Goal: Information Seeking & Learning: Learn about a topic

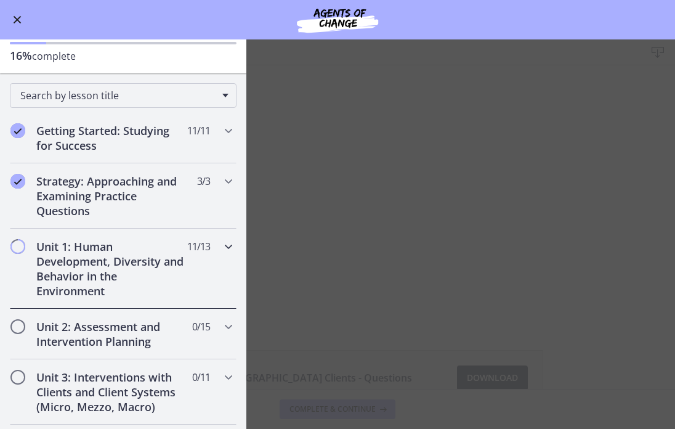
click at [217, 251] on div "Unit 1: Human Development, Diversity and Behavior in the Environment 11 / 13 Co…" at bounding box center [123, 268] width 227 height 80
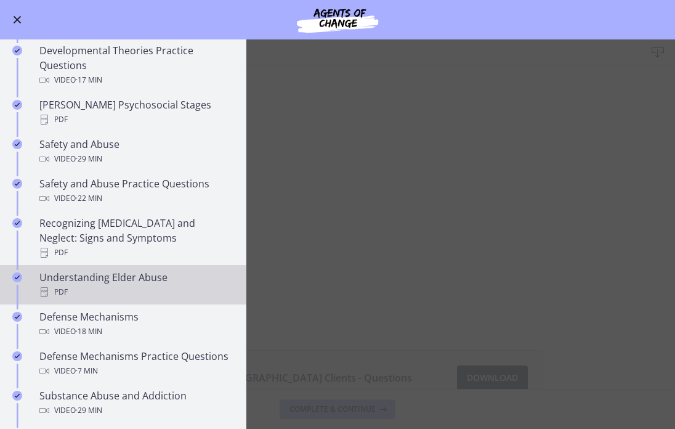
scroll to position [416, 0]
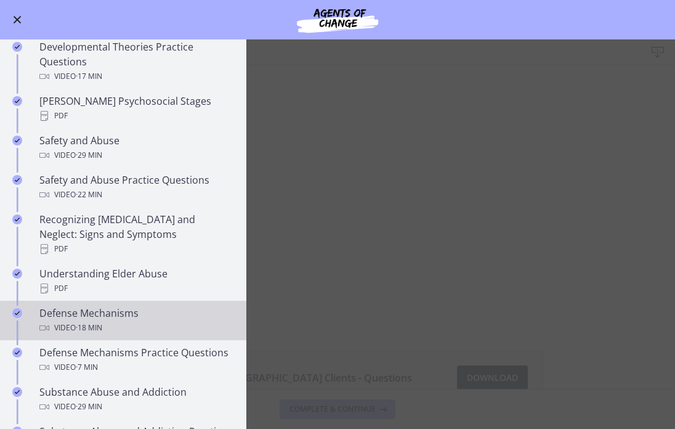
click at [100, 320] on span "· 18 min" at bounding box center [89, 327] width 26 height 15
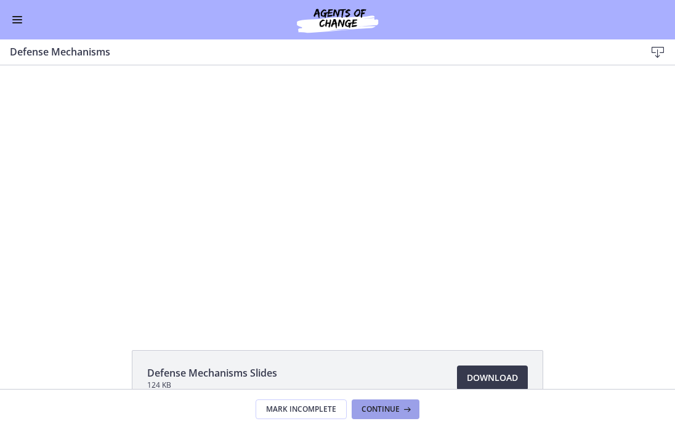
click at [385, 413] on span "Continue" at bounding box center [380, 409] width 38 height 10
click at [366, 411] on span "Continue" at bounding box center [380, 409] width 38 height 10
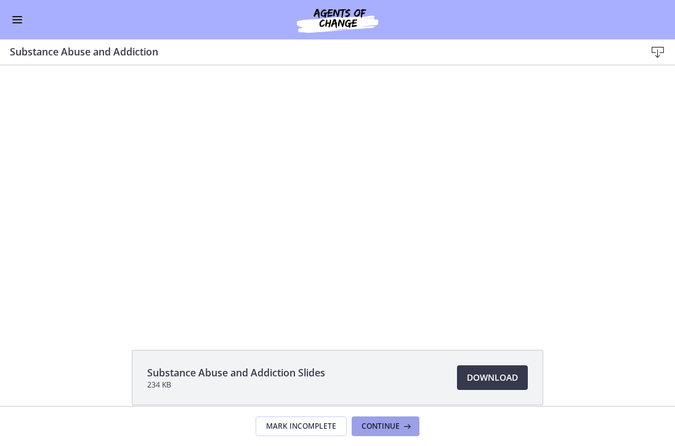
click at [384, 423] on span "Continue" at bounding box center [380, 426] width 38 height 10
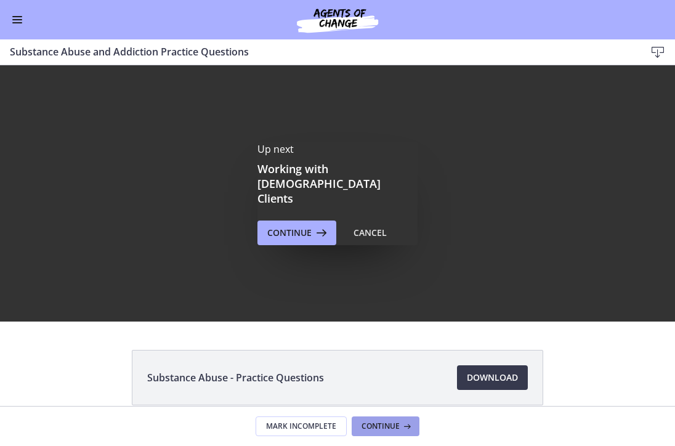
click at [378, 424] on span "Continue" at bounding box center [380, 426] width 38 height 10
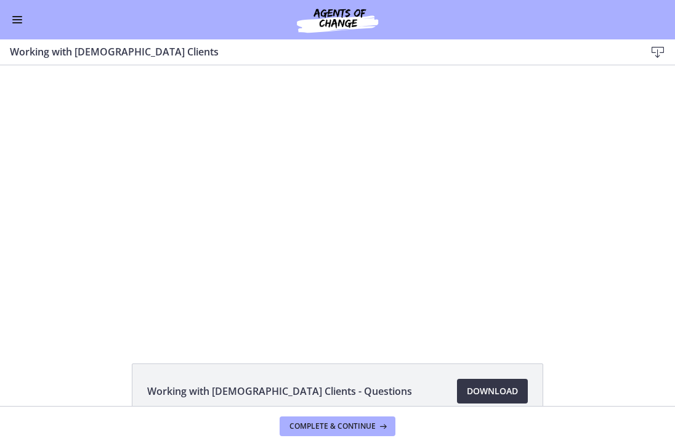
click at [480, 395] on span "Download Opens in a new window" at bounding box center [492, 391] width 51 height 15
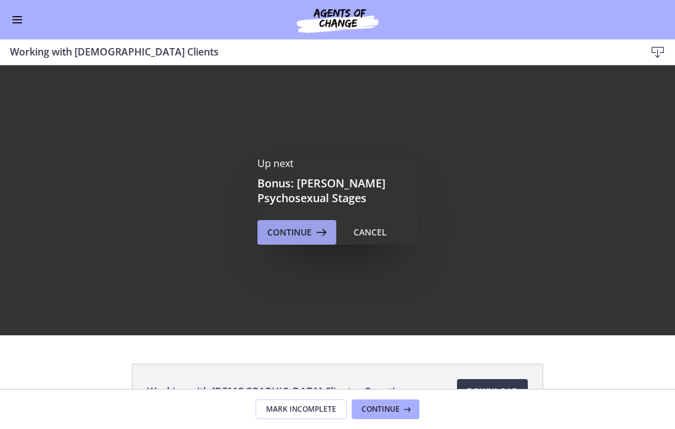
click at [310, 235] on span "Continue" at bounding box center [289, 232] width 44 height 15
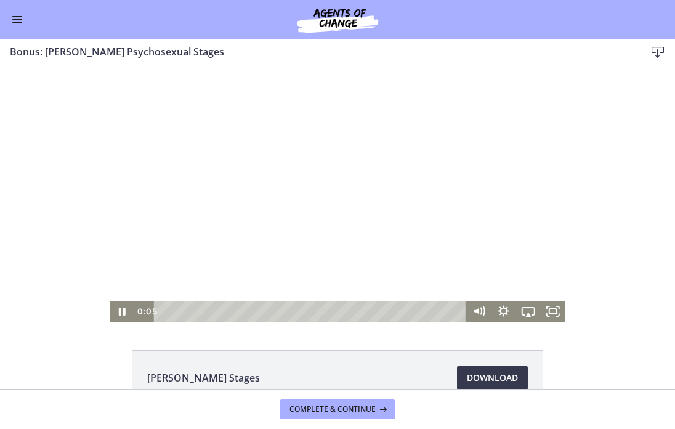
click at [369, 174] on div at bounding box center [338, 193] width 456 height 256
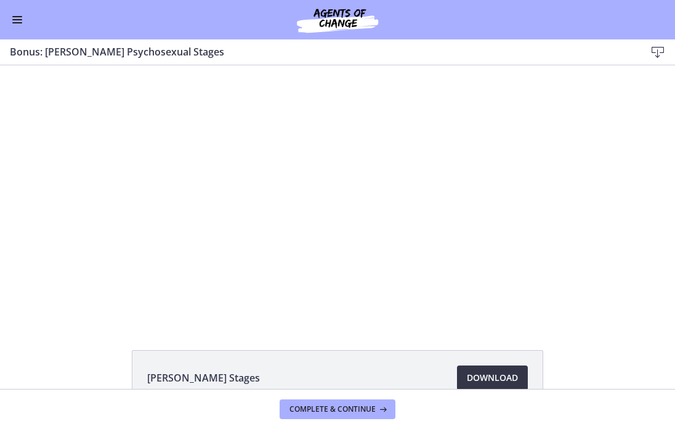
click at [491, 376] on span "Download Opens in a new window" at bounding box center [492, 377] width 51 height 15
click at [15, 23] on button "Enable menu" at bounding box center [17, 19] width 15 height 15
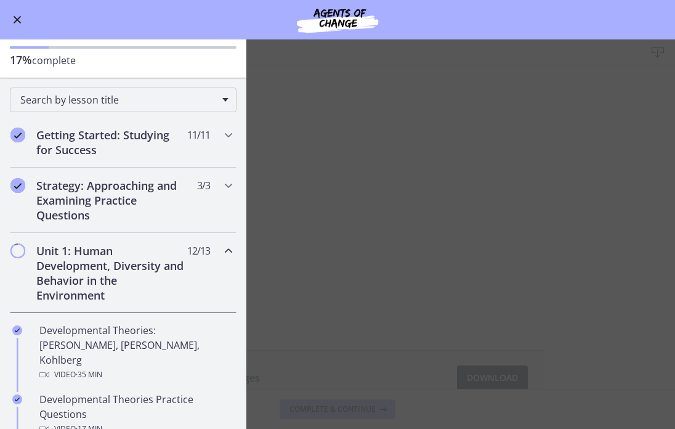
scroll to position [54, 0]
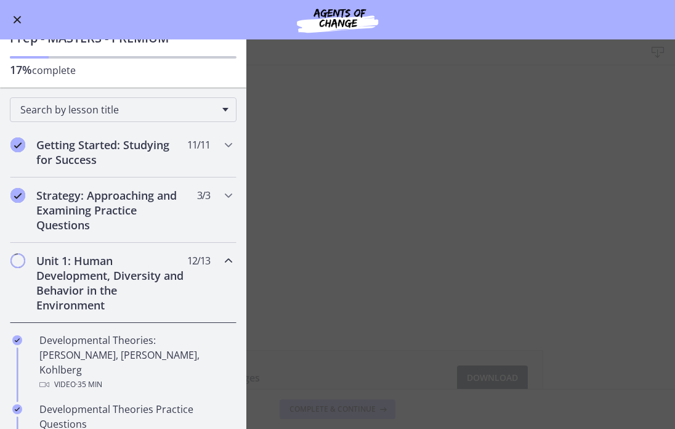
click at [201, 270] on div "Unit 1: Human Development, Diversity and Behavior in the Environment 12 / 13 Co…" at bounding box center [123, 283] width 227 height 80
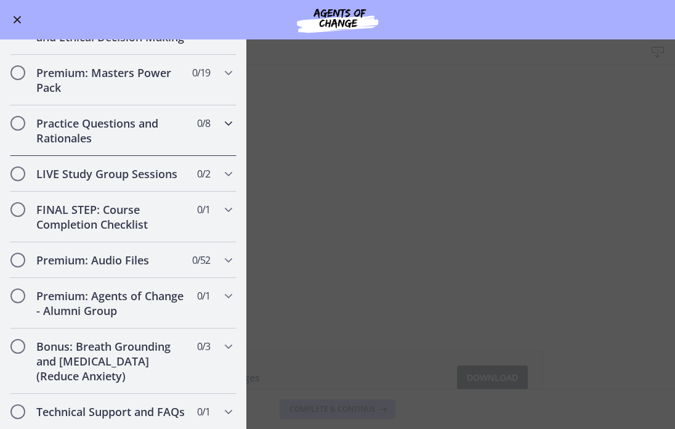
scroll to position [492, 0]
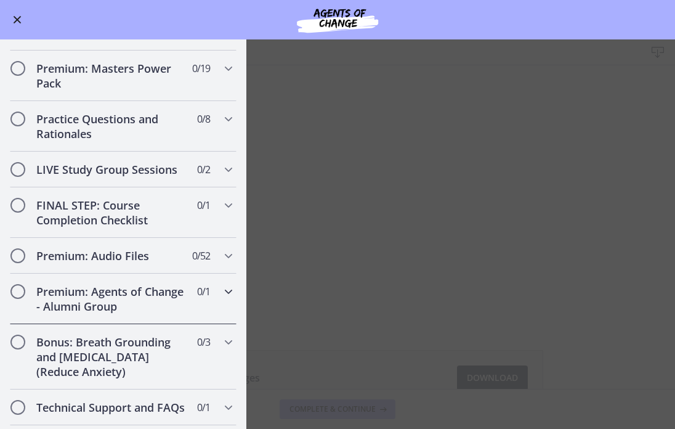
click at [193, 275] on div "Premium: Agents of Change - Alumni Group 0 / 1 Completed" at bounding box center [123, 298] width 227 height 50
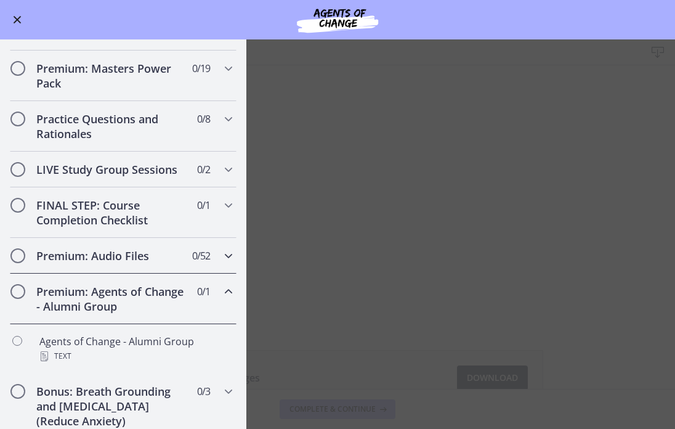
click at [199, 257] on span "0 / 52 Completed" at bounding box center [201, 255] width 18 height 15
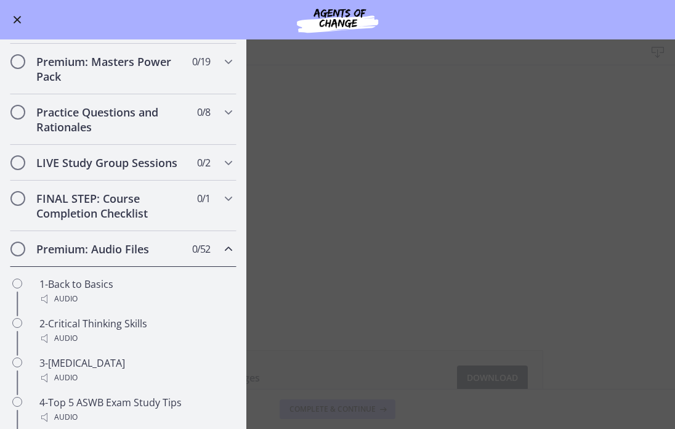
scroll to position [489, 0]
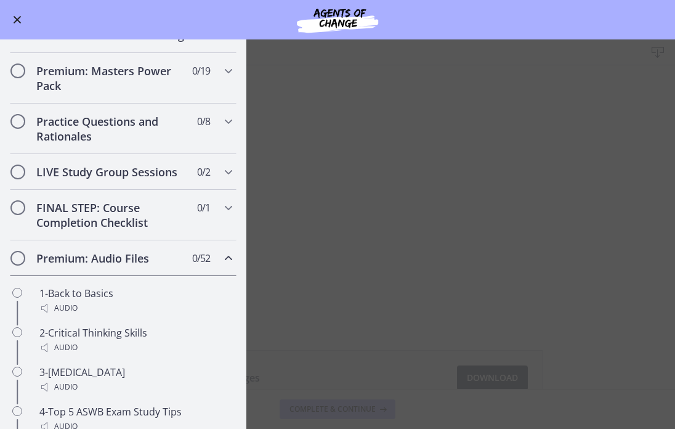
click at [205, 260] on span "0 / 52 Completed" at bounding box center [201, 258] width 18 height 15
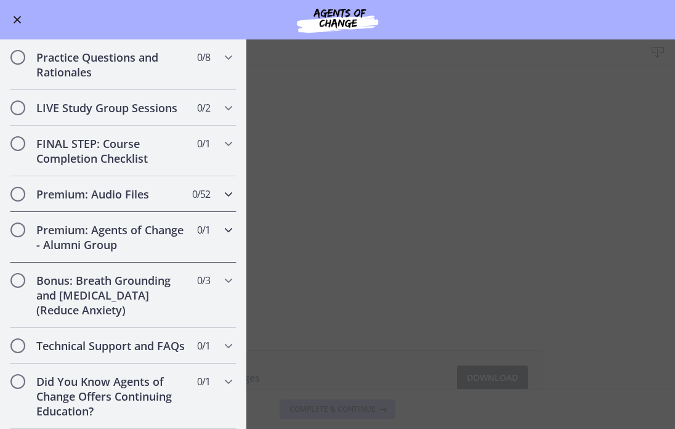
scroll to position [0, 0]
click at [376, 230] on main "Bonus: [PERSON_NAME] Psychosexual Stages Download Enable fullscreen [PERSON_NAM…" at bounding box center [337, 233] width 675 height 389
click at [19, 25] on button "Enable menu" at bounding box center [17, 19] width 15 height 15
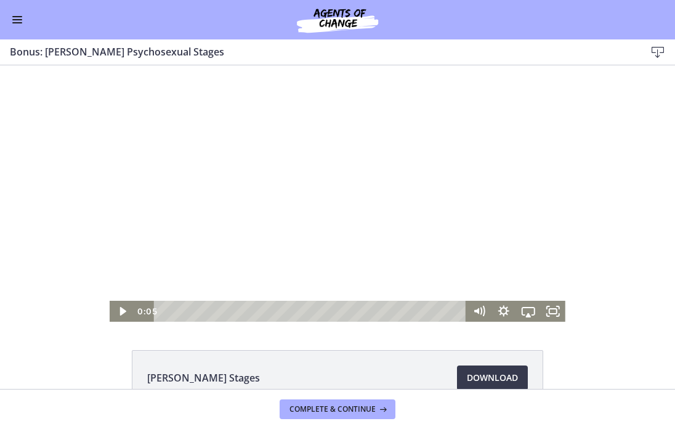
click at [388, 175] on div at bounding box center [338, 193] width 456 height 256
click at [501, 313] on icon "Show settings menu" at bounding box center [504, 311] width 14 height 14
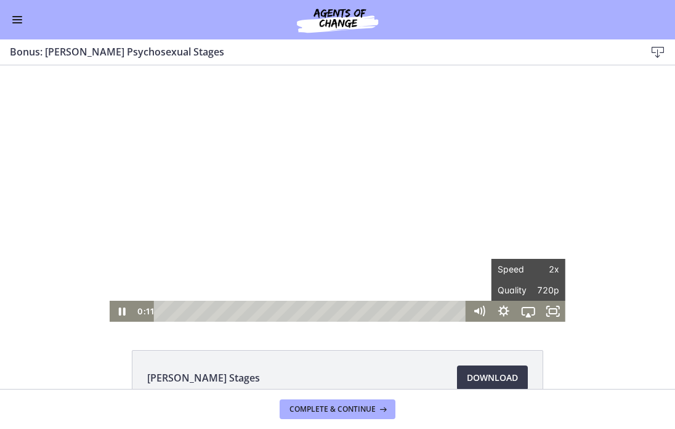
click at [628, 230] on div "Click for sound @keyframes VOLUME_SMALL_WAVE_FLASH { 0% { opacity: 0; } 33% { o…" at bounding box center [337, 193] width 675 height 256
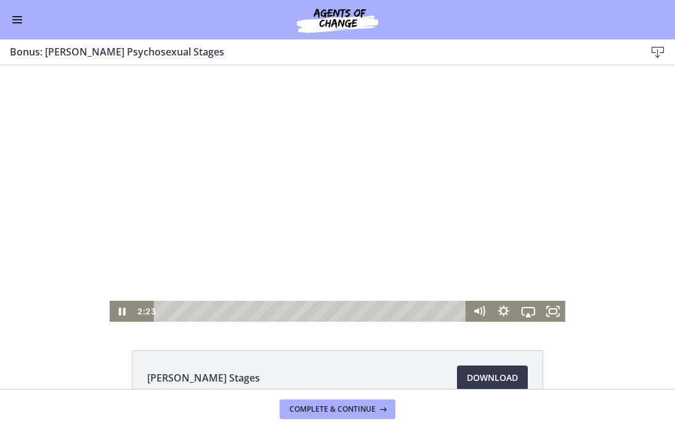
click at [372, 271] on div at bounding box center [338, 193] width 456 height 256
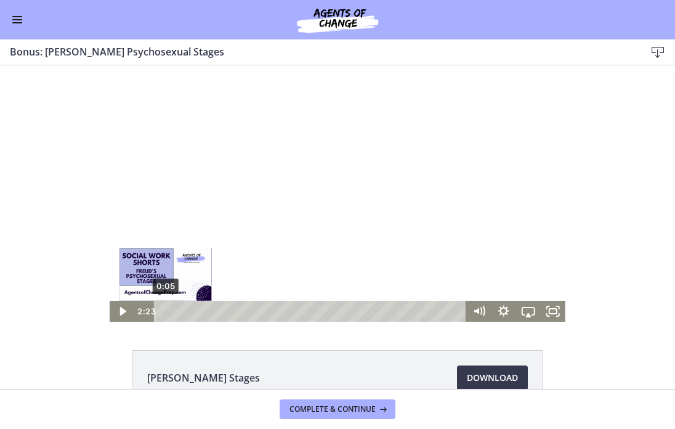
click at [165, 308] on div "0:05" at bounding box center [311, 310] width 297 height 21
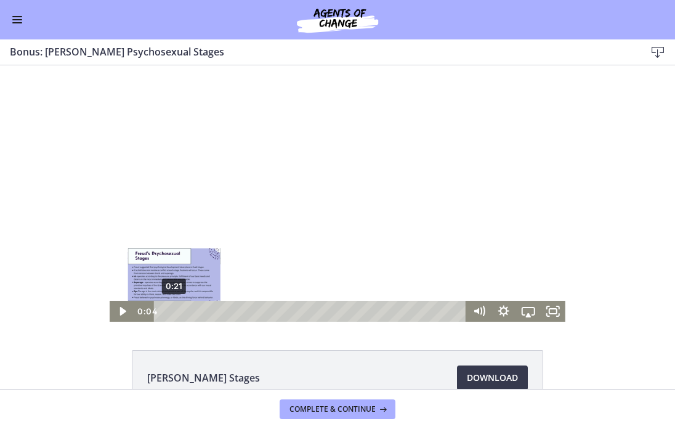
click at [174, 308] on div "0:21" at bounding box center [311, 310] width 297 height 21
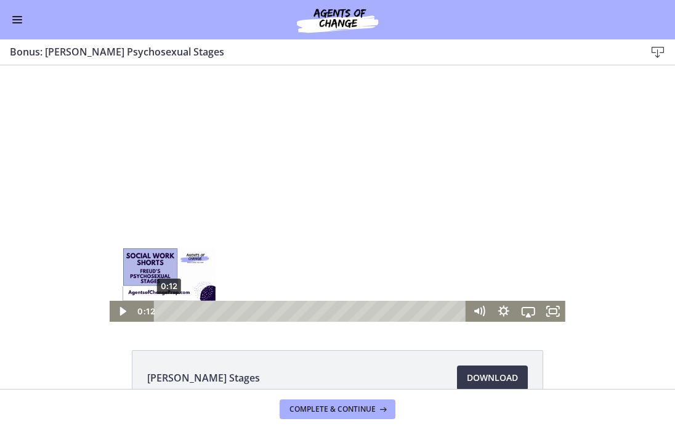
click at [169, 311] on div "0:12" at bounding box center [311, 310] width 297 height 21
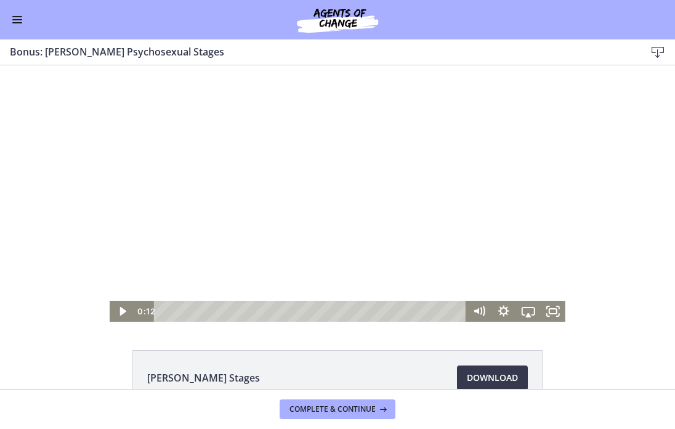
click at [183, 184] on div at bounding box center [338, 193] width 456 height 256
click at [305, 160] on div at bounding box center [338, 193] width 456 height 256
click at [509, 309] on icon "Show settings menu" at bounding box center [503, 310] width 25 height 21
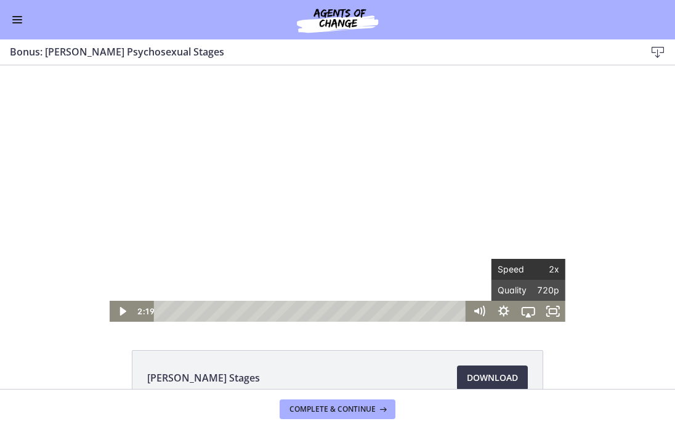
click at [529, 266] on span "2x" at bounding box center [543, 269] width 31 height 21
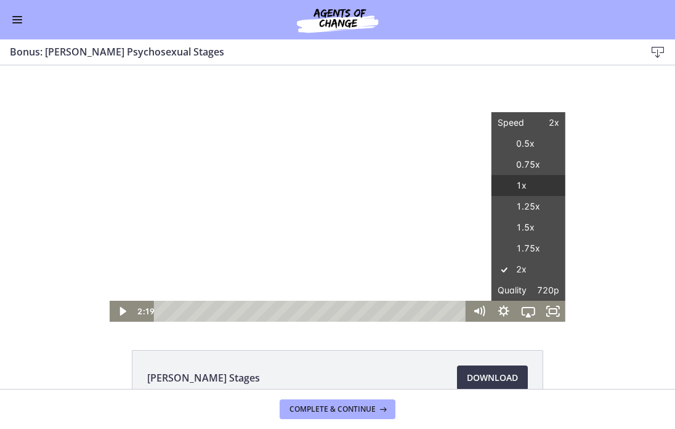
click at [547, 183] on label "1x" at bounding box center [528, 186] width 74 height 22
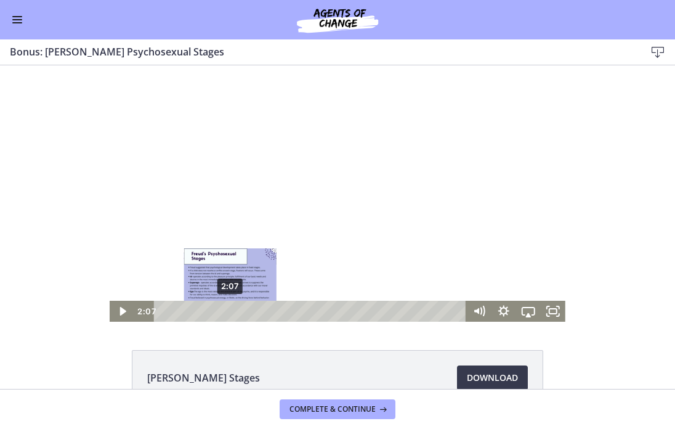
click at [230, 309] on div "2:07" at bounding box center [311, 310] width 297 height 21
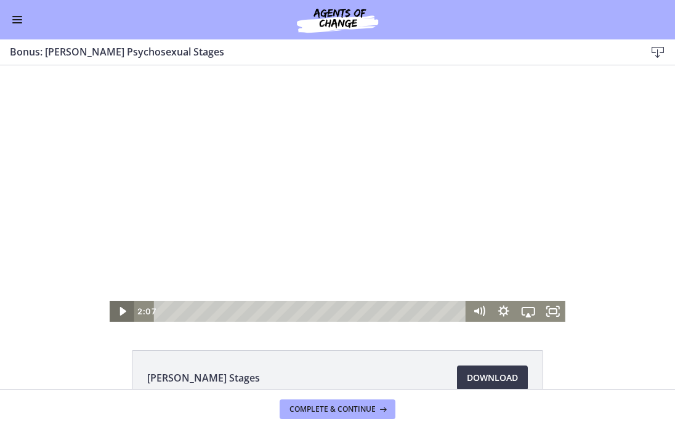
click at [121, 307] on icon "Play Video" at bounding box center [123, 311] width 6 height 9
click at [230, 251] on div at bounding box center [338, 193] width 456 height 256
click at [297, 209] on div at bounding box center [338, 193] width 456 height 256
click at [225, 212] on div at bounding box center [338, 193] width 456 height 256
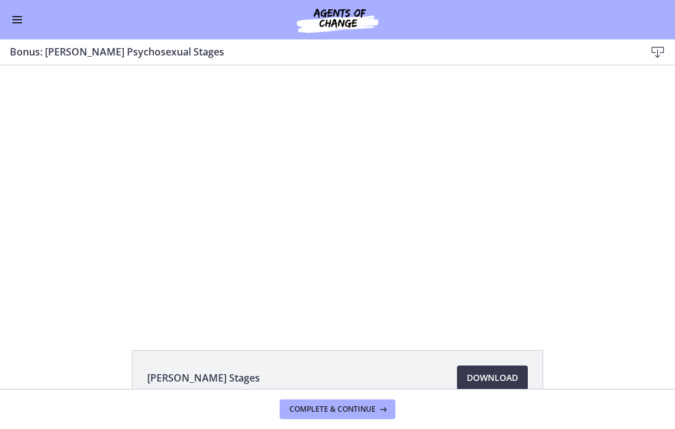
click at [110, 65] on button "Pause: cf617uqlqfeo7ijuai3g.mp4" at bounding box center [110, 65] width 1 height 1
click at [110, 65] on button "Play Video: cf617uqlqfeo7ijuai3g.mp4" at bounding box center [110, 65] width 1 height 1
click at [110, 65] on button "Pause: cf617uqlqfeo7ijuai3g.mp4" at bounding box center [110, 65] width 1 height 1
click at [110, 65] on button "Play Video: cf617uqlqfeo7ijuai3g.mp4" at bounding box center [110, 65] width 1 height 1
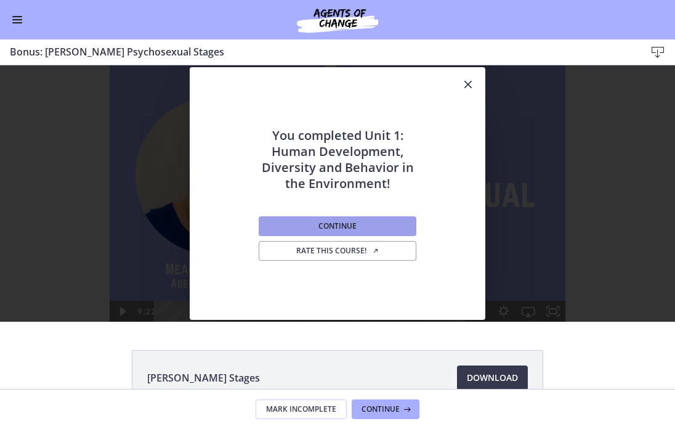
click at [350, 226] on span "Continue" at bounding box center [337, 226] width 38 height 10
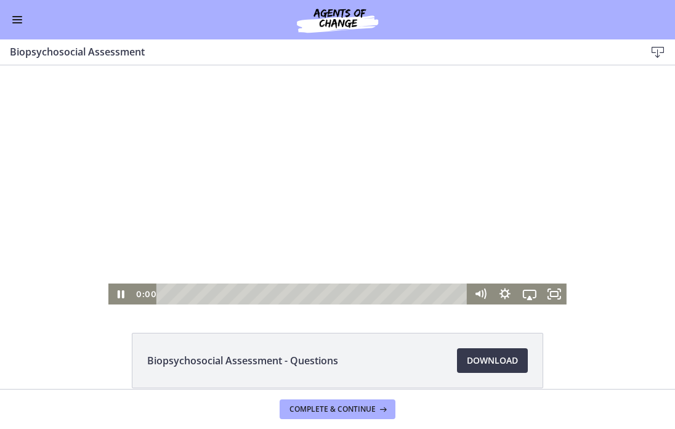
scroll to position [18, 0]
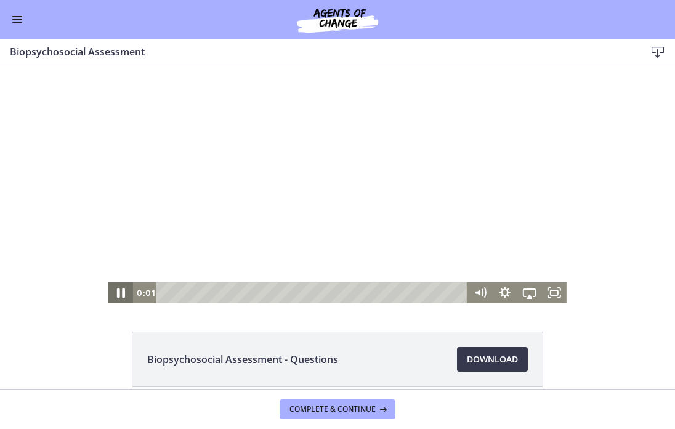
click at [116, 291] on icon "Pause" at bounding box center [121, 292] width 30 height 25
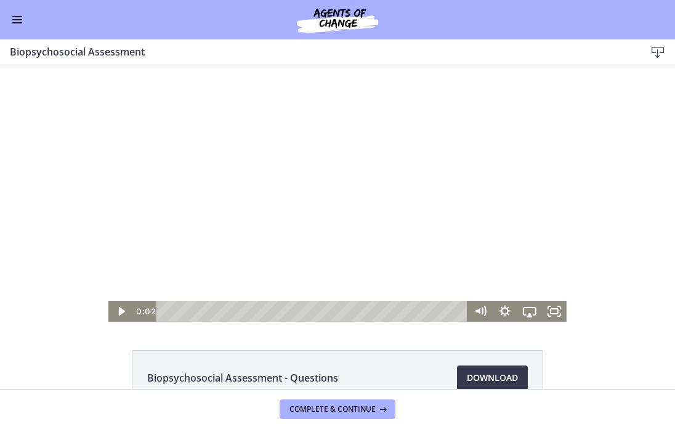
scroll to position [0, 0]
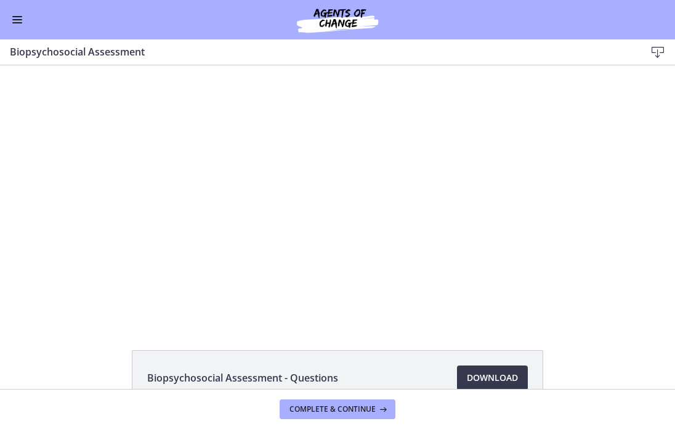
click at [23, 21] on button "Enable menu" at bounding box center [17, 19] width 15 height 15
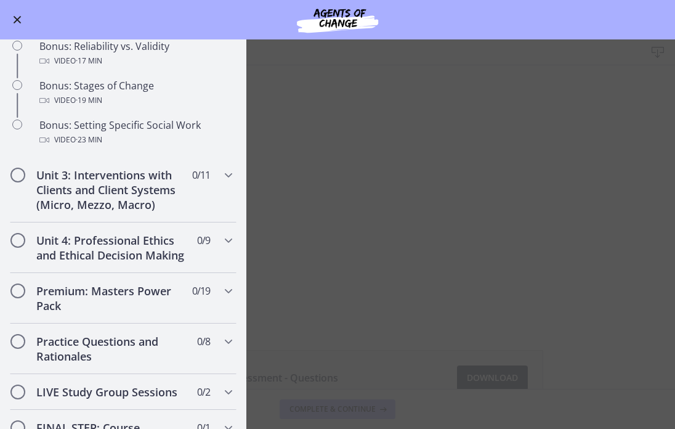
scroll to position [1020, 0]
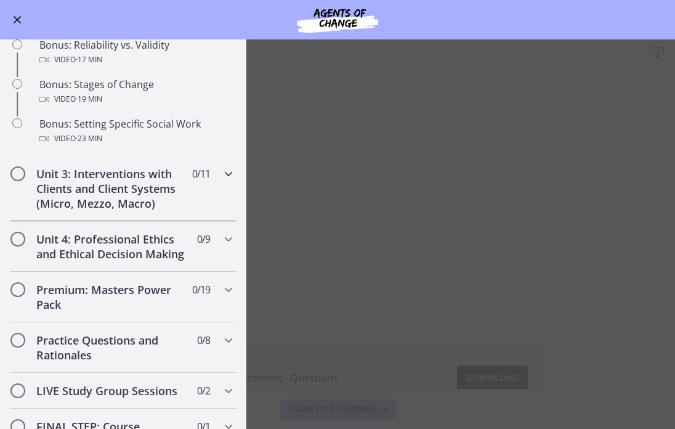
click at [203, 179] on span "0 / 11 Completed" at bounding box center [201, 173] width 18 height 15
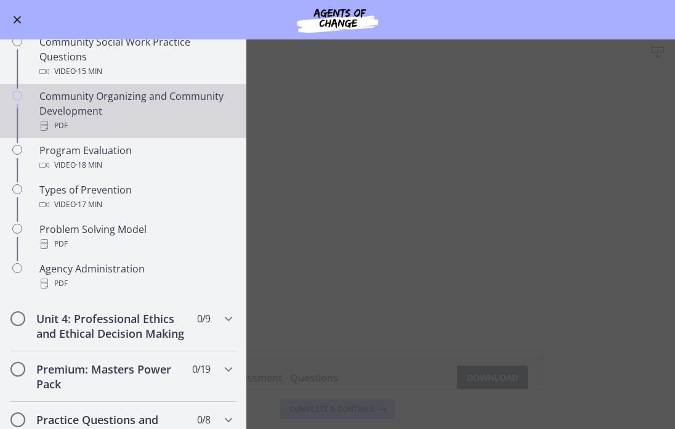
scroll to position [715, 0]
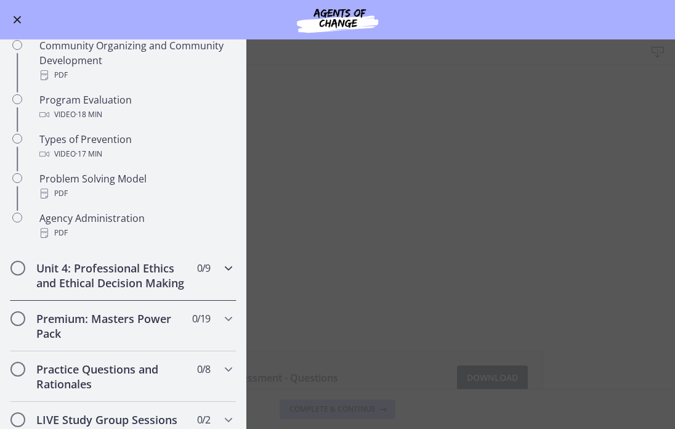
click at [175, 267] on h2 "Unit 4: Professional Ethics and Ethical Decision Making" at bounding box center [111, 275] width 150 height 30
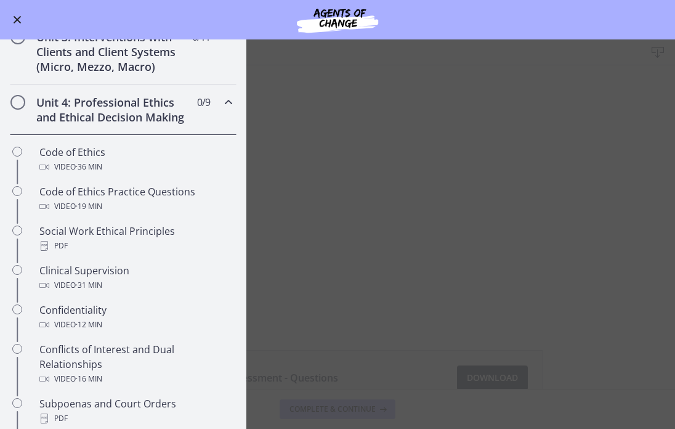
scroll to position [339, 0]
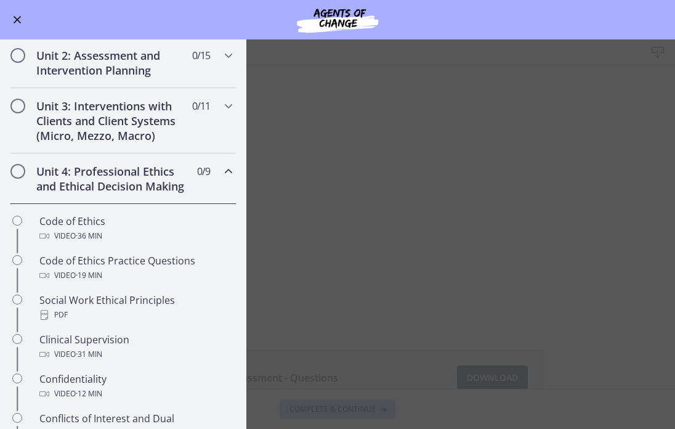
click at [187, 185] on div "Unit 4: Professional Ethics and Ethical Decision Making 0 / 9 Completed" at bounding box center [123, 178] width 227 height 50
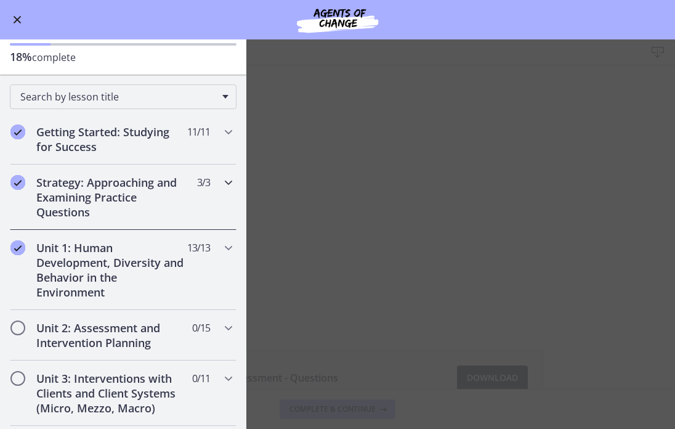
scroll to position [92, 0]
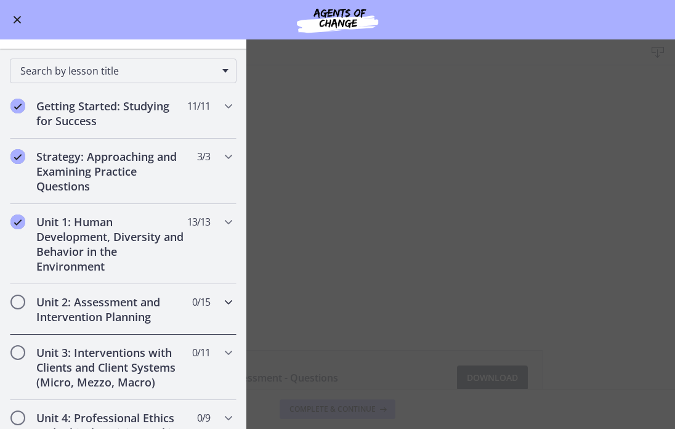
click at [205, 302] on span "0 / 15 Completed" at bounding box center [201, 301] width 18 height 15
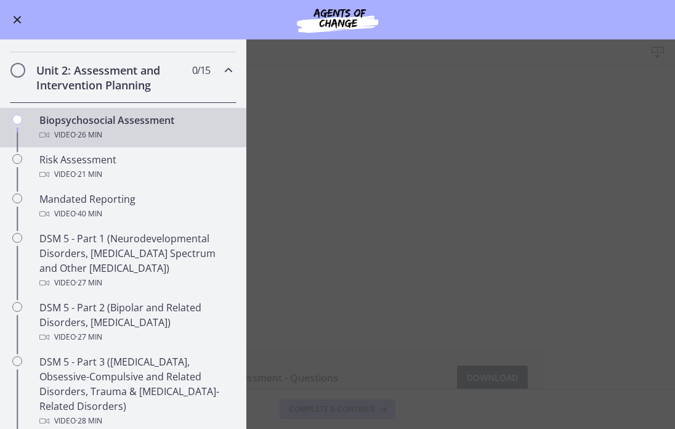
scroll to position [294, 0]
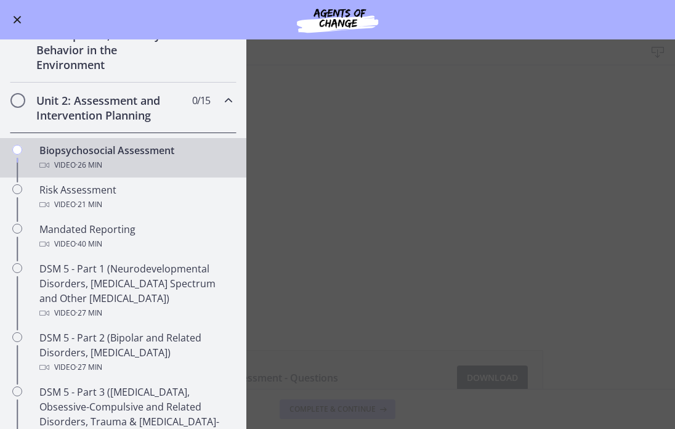
click at [20, 23] on span "Enable menu" at bounding box center [18, 20] width 8 height 8
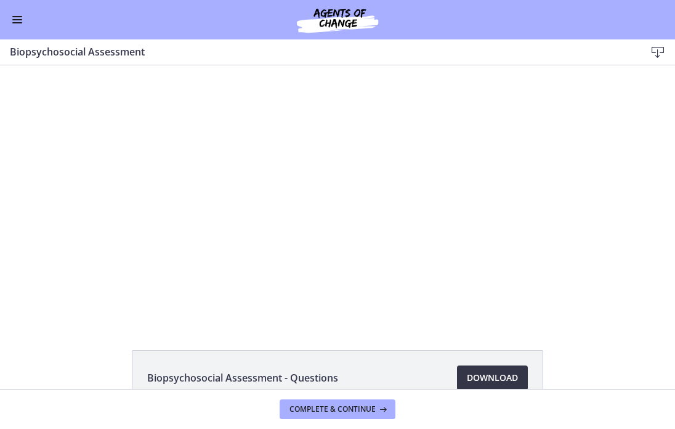
click at [510, 379] on span "Download Opens in a new window" at bounding box center [492, 377] width 51 height 15
